Goal: Book appointment/travel/reservation

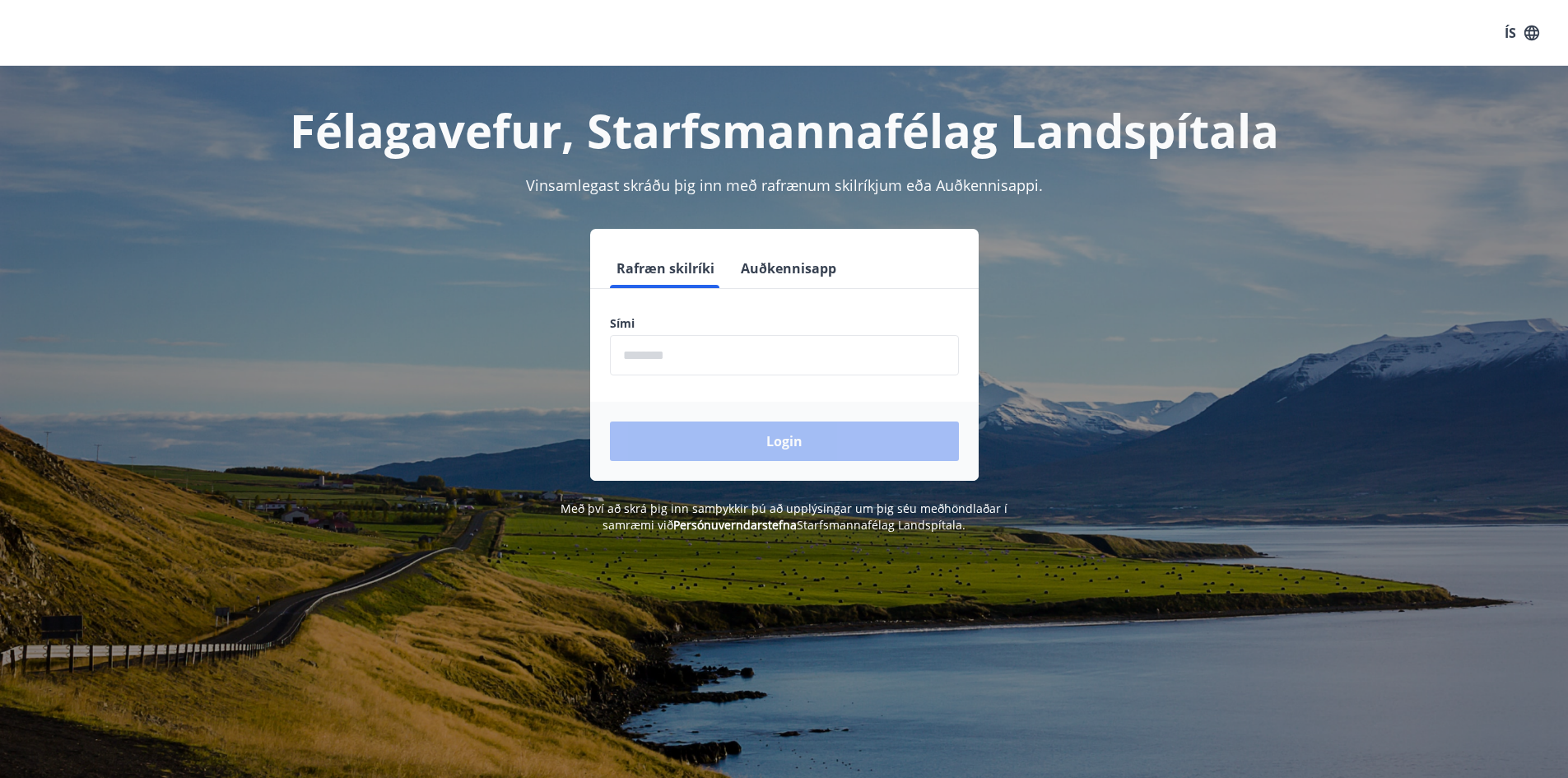
click at [683, 362] on input "phone" at bounding box center [784, 355] width 349 height 41
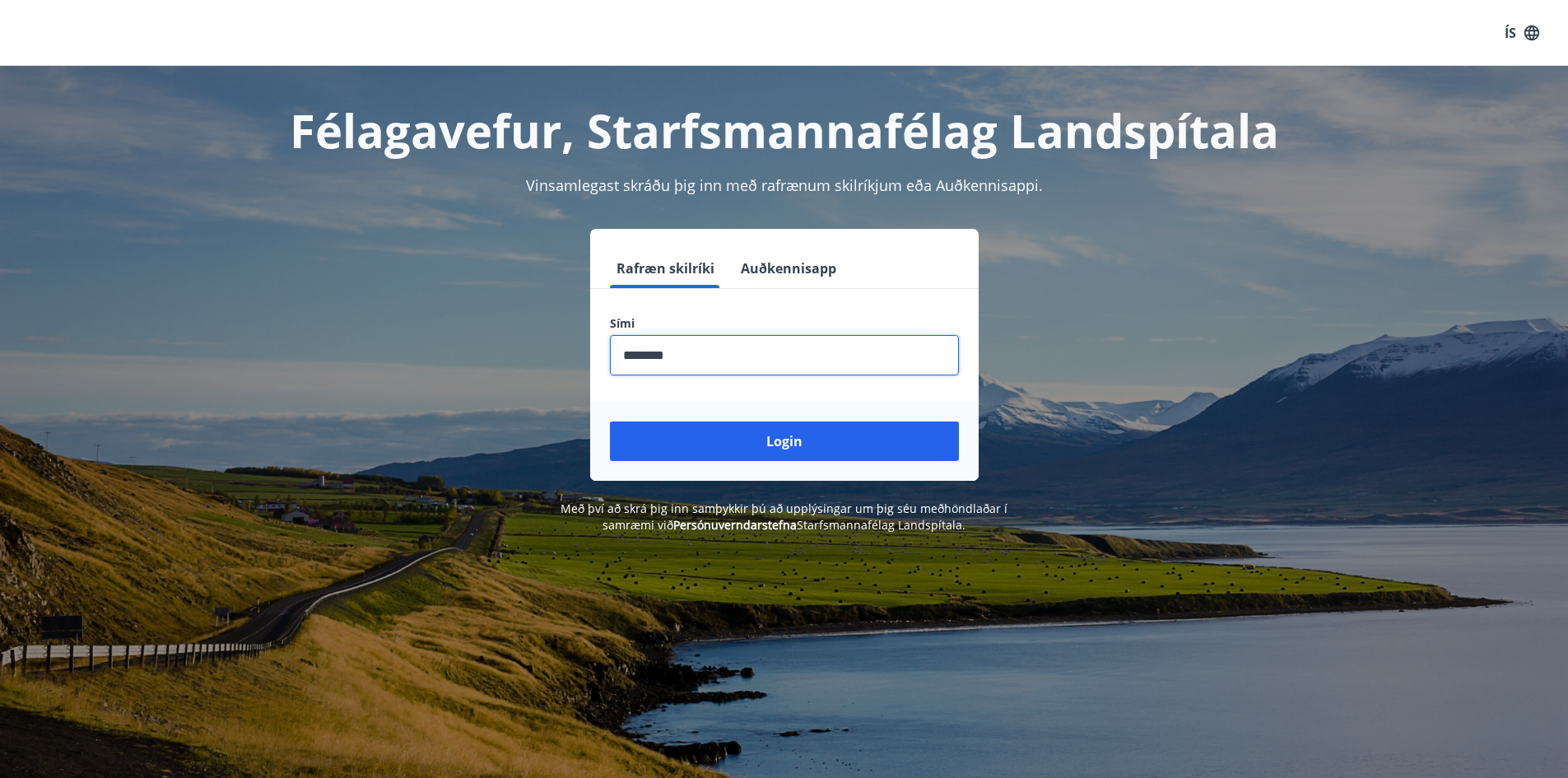
type input "********"
click at [610, 421] on button "Login" at bounding box center [784, 441] width 349 height 40
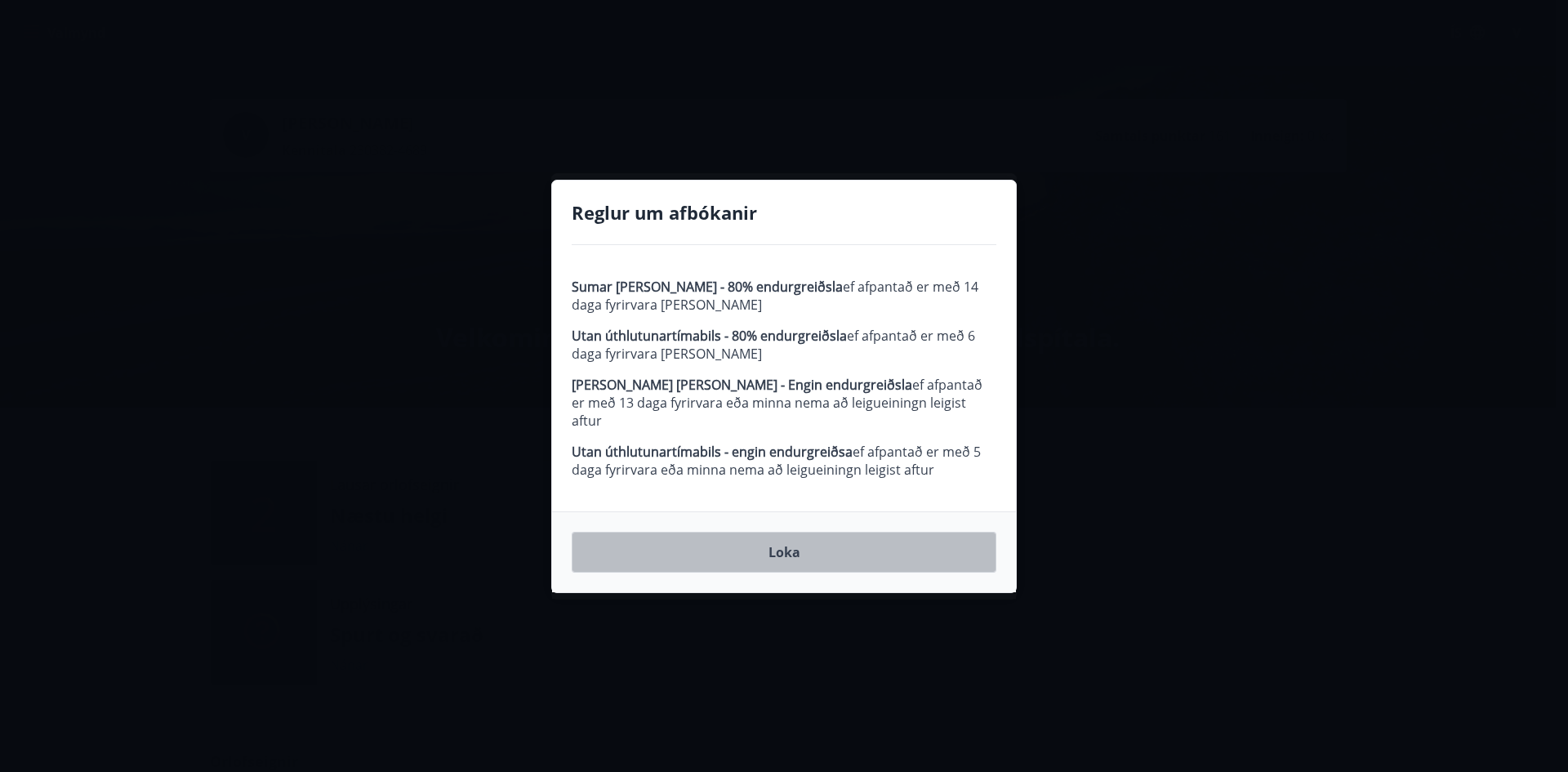
click at [784, 538] on button "Loka" at bounding box center [784, 553] width 425 height 41
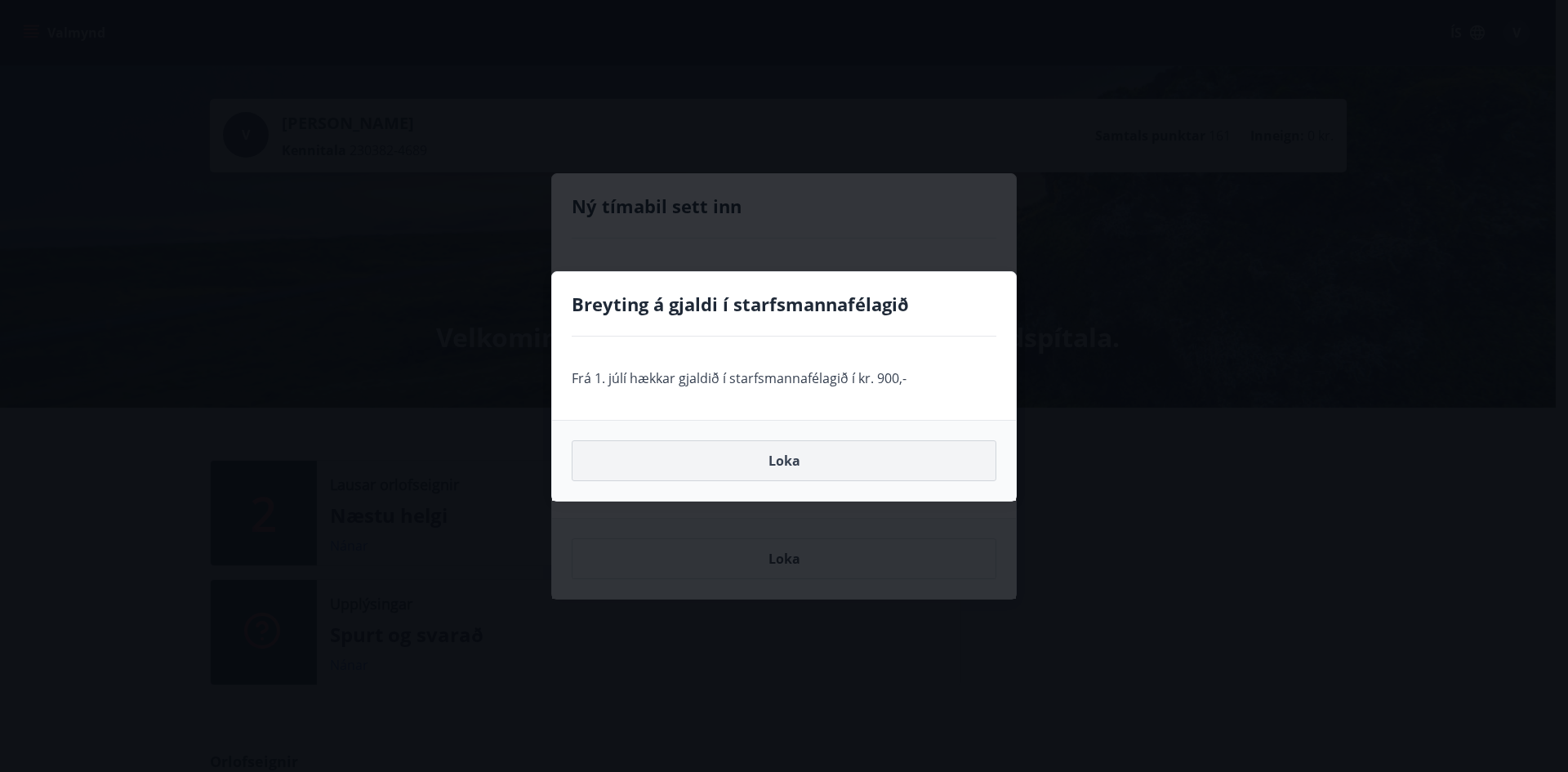
click at [786, 457] on button "Loka" at bounding box center [784, 461] width 425 height 41
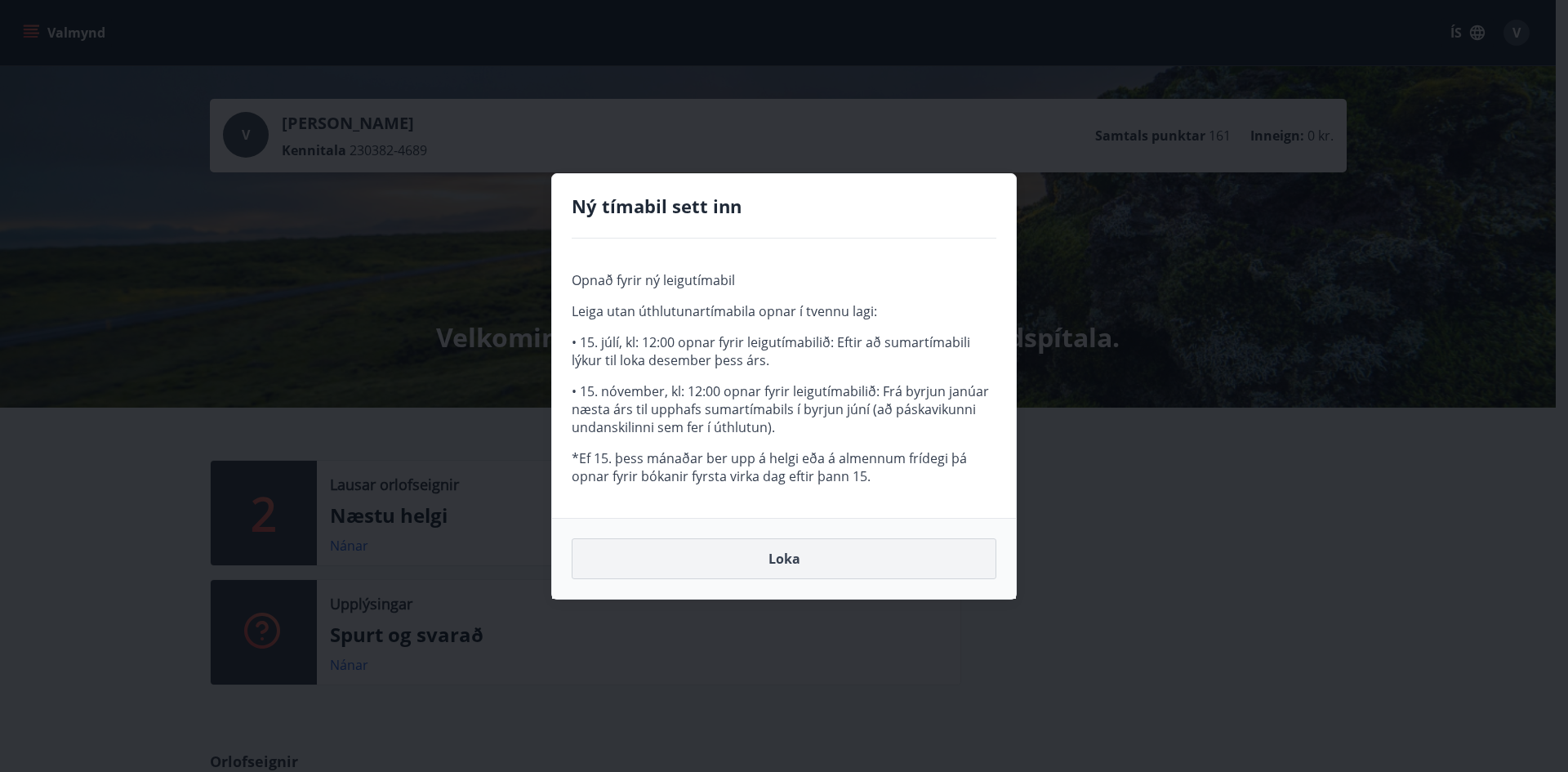
click at [785, 557] on button "Loka" at bounding box center [784, 559] width 425 height 41
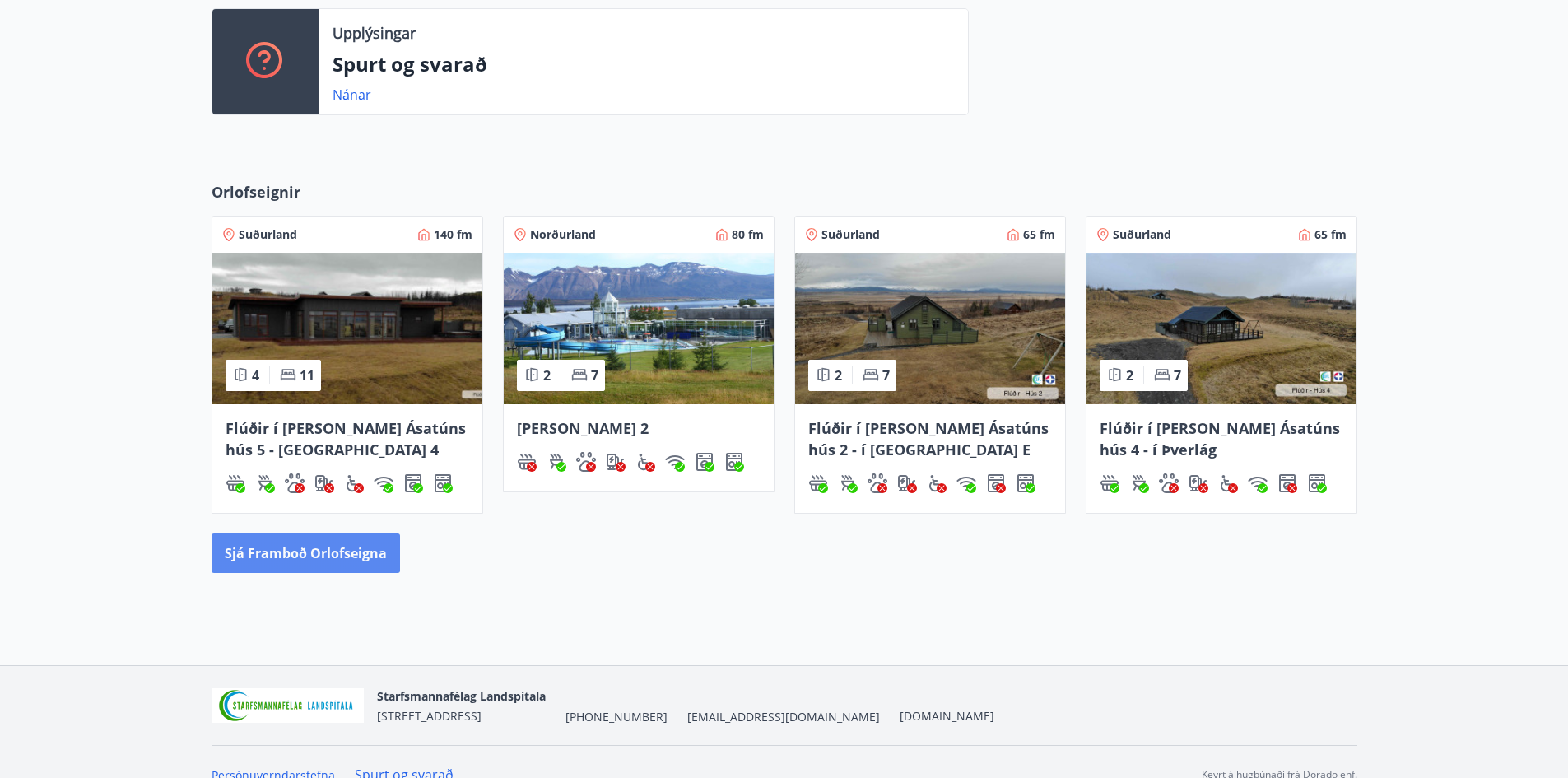
scroll to position [576, 0]
click at [356, 553] on button "Sjá framboð orlofseigna" at bounding box center [305, 552] width 188 height 40
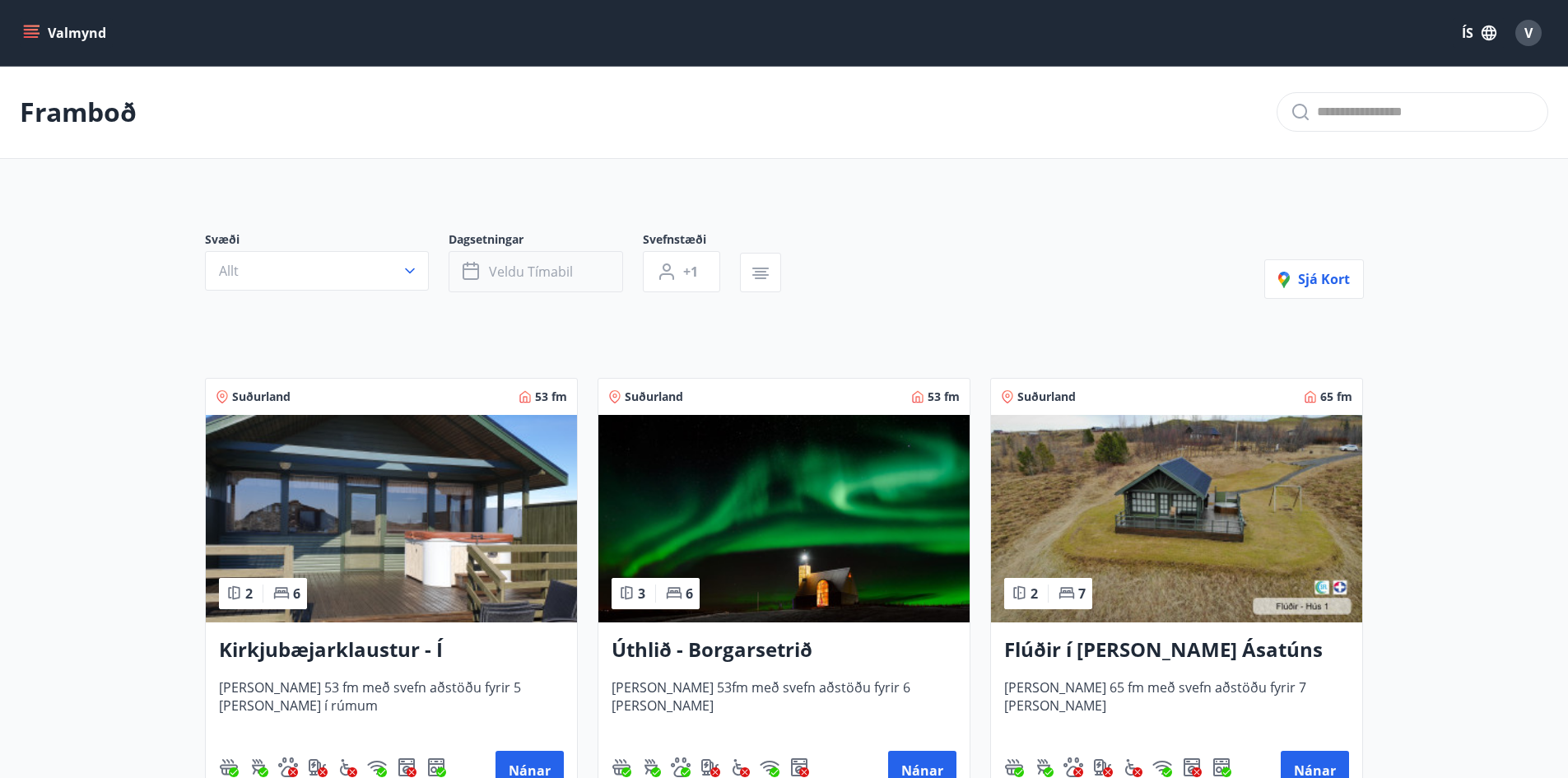
click at [595, 279] on button "Veldu tímabil" at bounding box center [536, 272] width 174 height 42
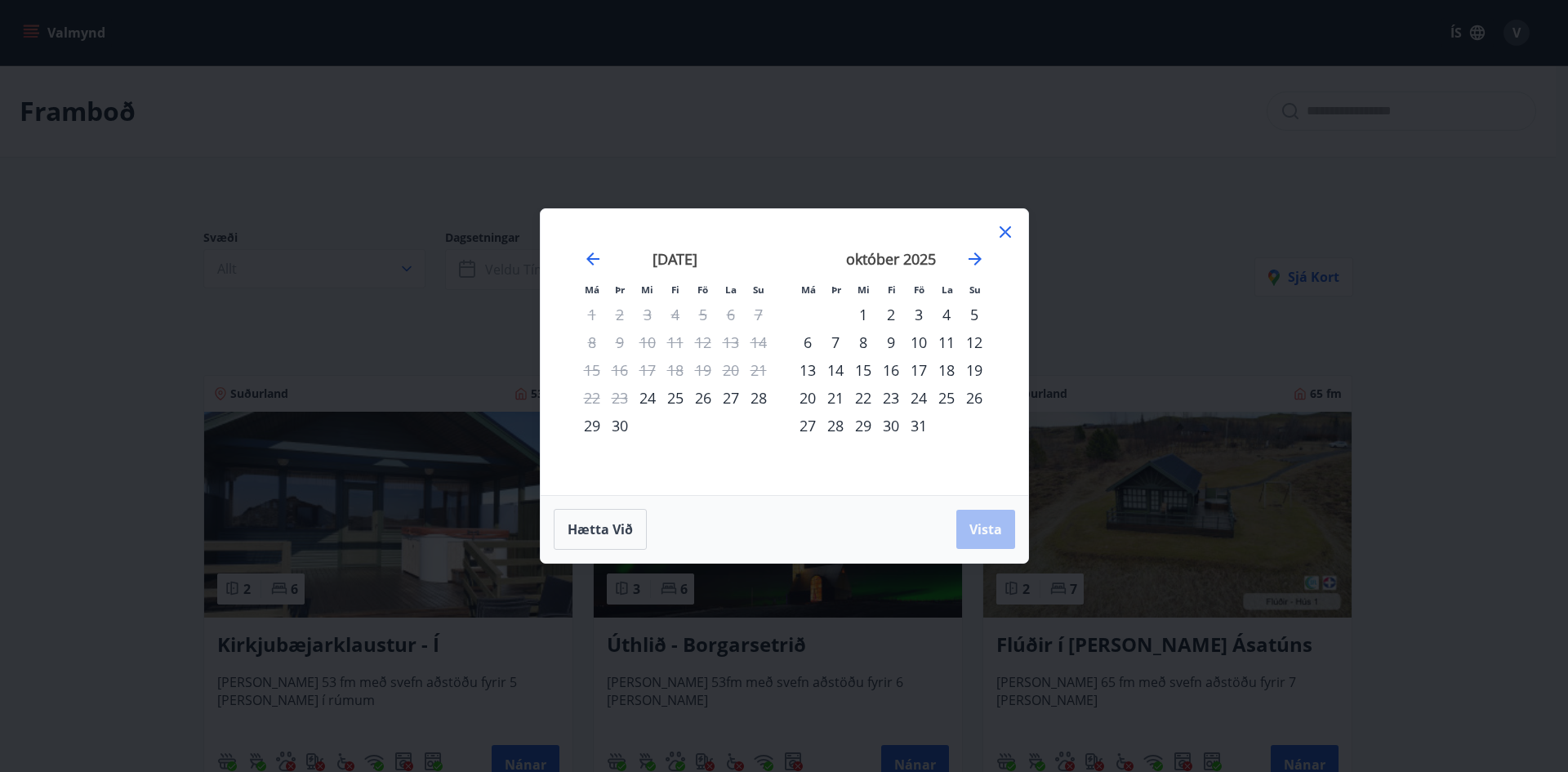
click at [911, 396] on div "24" at bounding box center [918, 397] width 28 height 28
click at [809, 426] on div "27" at bounding box center [807, 426] width 28 height 28
click at [981, 529] on span "Vista" at bounding box center [985, 529] width 32 height 18
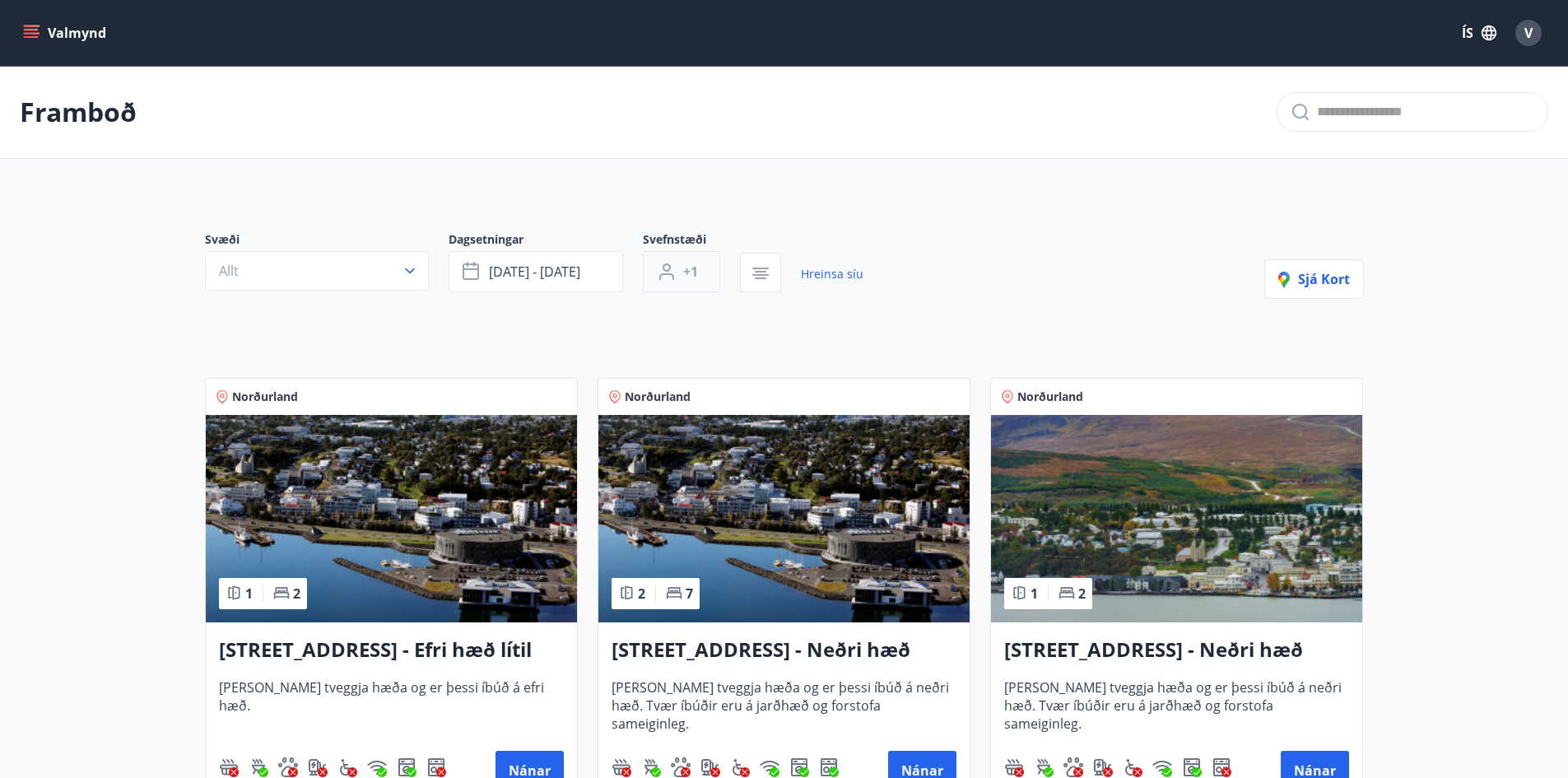
click at [695, 267] on span "+1" at bounding box center [690, 272] width 15 height 18
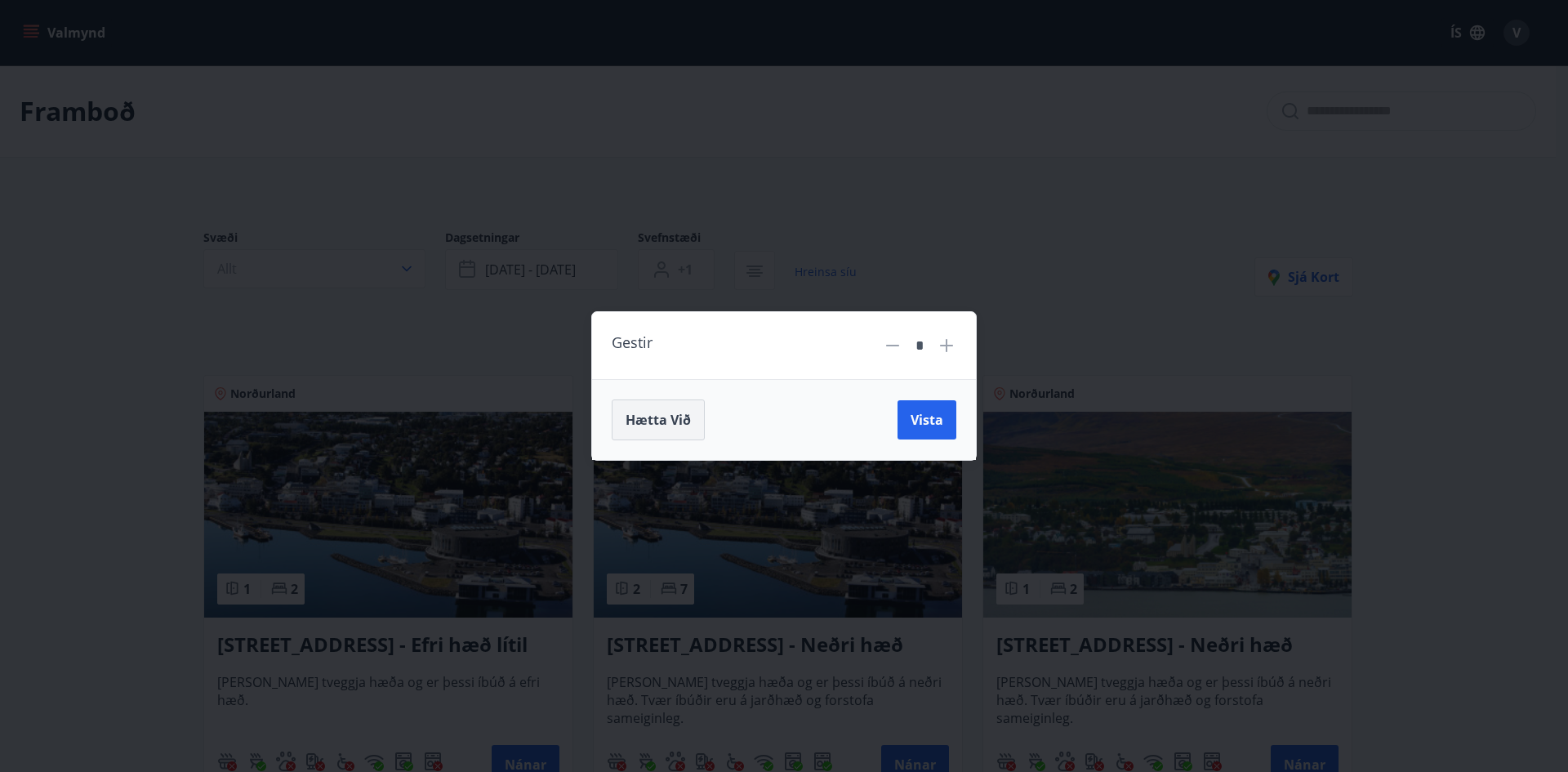
click at [673, 407] on button "Hætta við" at bounding box center [658, 420] width 93 height 41
